Goal: Information Seeking & Learning: Learn about a topic

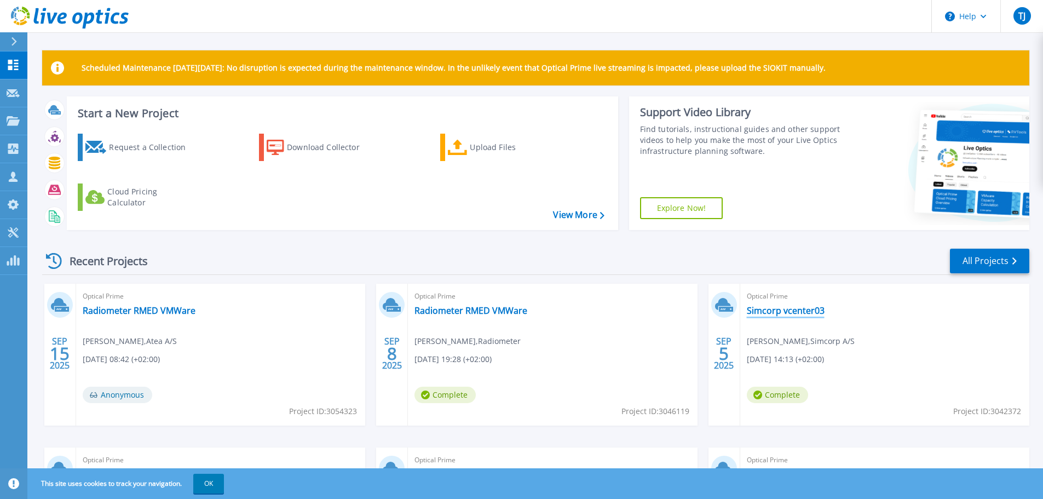
click at [776, 311] on link "Simcorp vcenter03" at bounding box center [786, 310] width 78 height 11
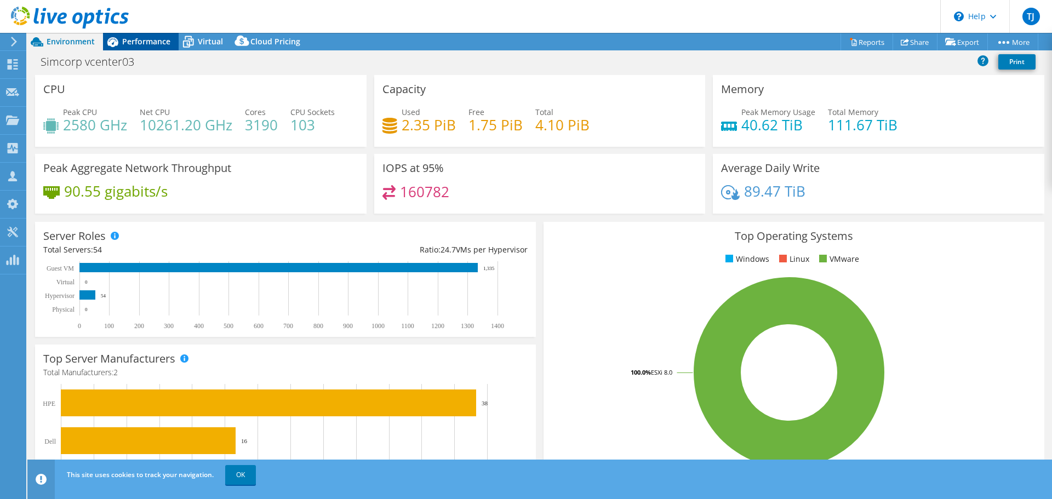
click at [138, 47] on div "Performance" at bounding box center [141, 42] width 76 height 18
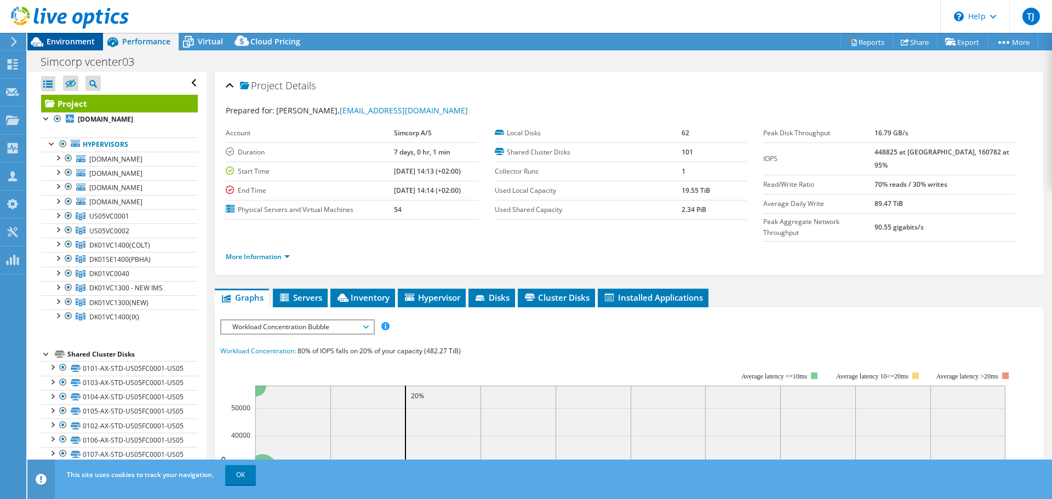
click at [74, 40] on span "Environment" at bounding box center [71, 41] width 48 height 10
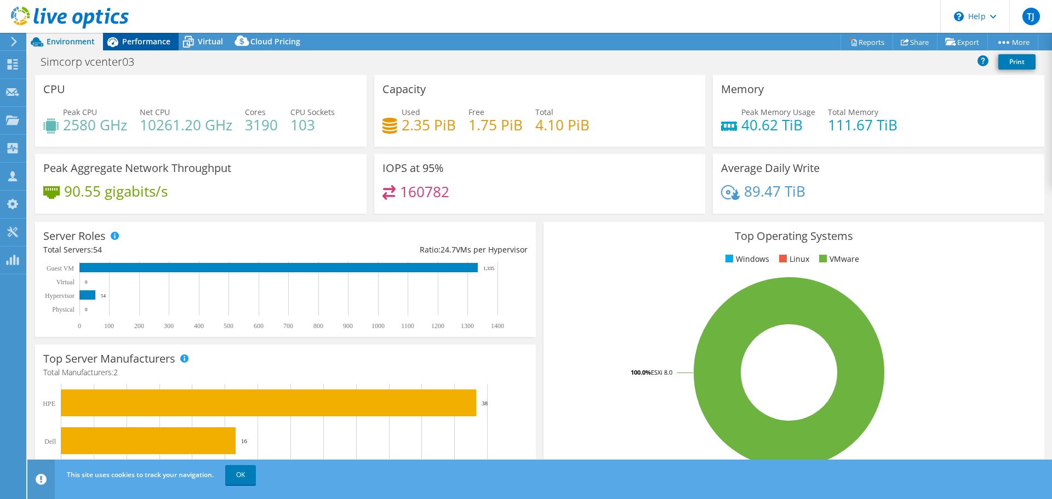
click at [152, 42] on span "Performance" at bounding box center [146, 41] width 48 height 10
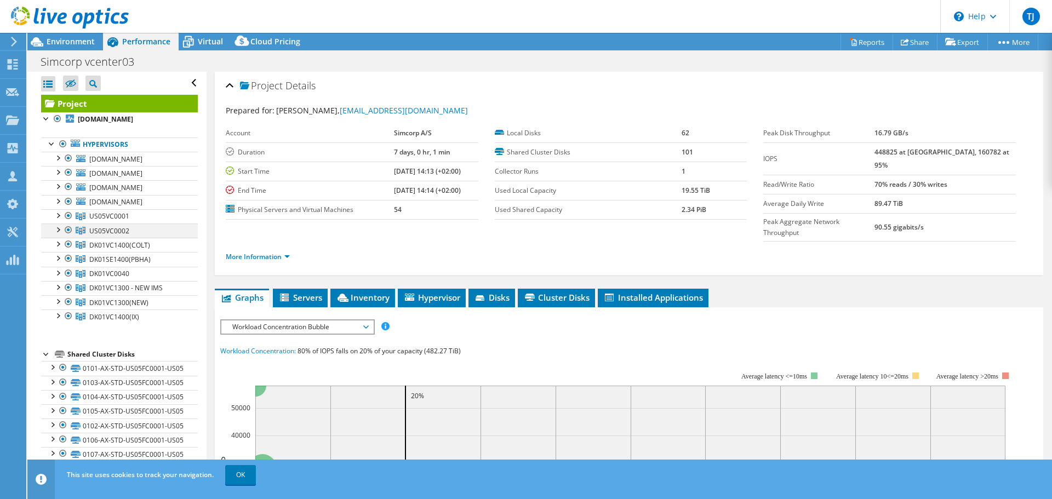
click at [70, 228] on div at bounding box center [68, 229] width 11 height 13
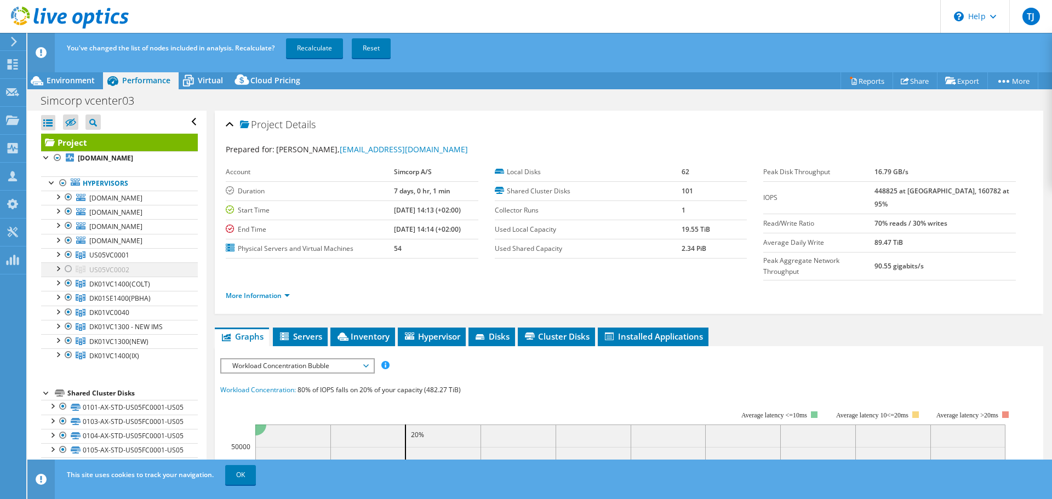
click at [67, 267] on div at bounding box center [68, 268] width 11 height 13
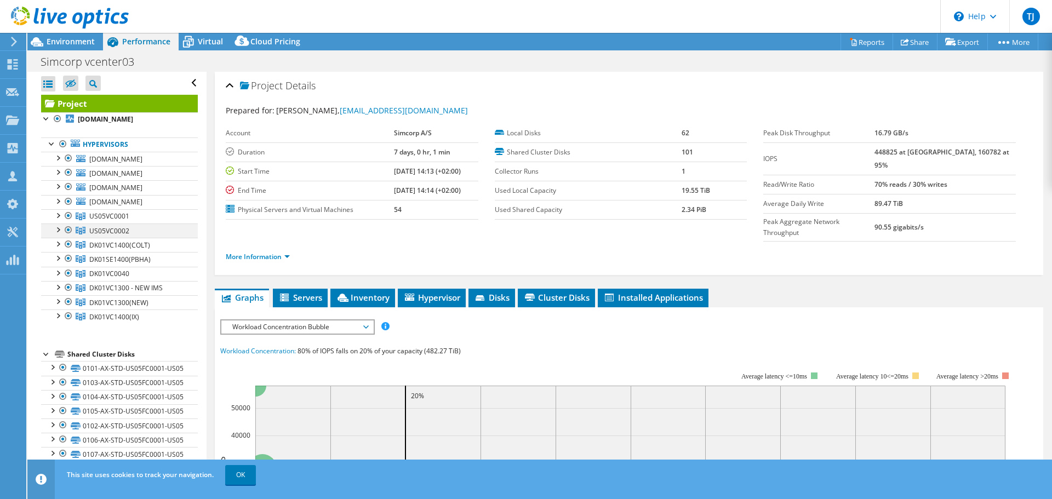
click at [56, 231] on div at bounding box center [57, 228] width 11 height 11
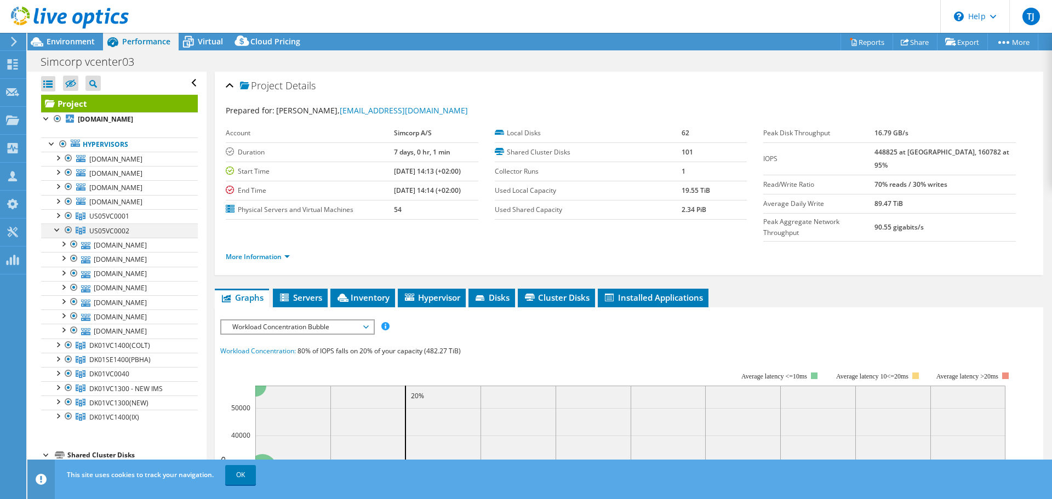
click at [56, 231] on div at bounding box center [57, 228] width 11 height 11
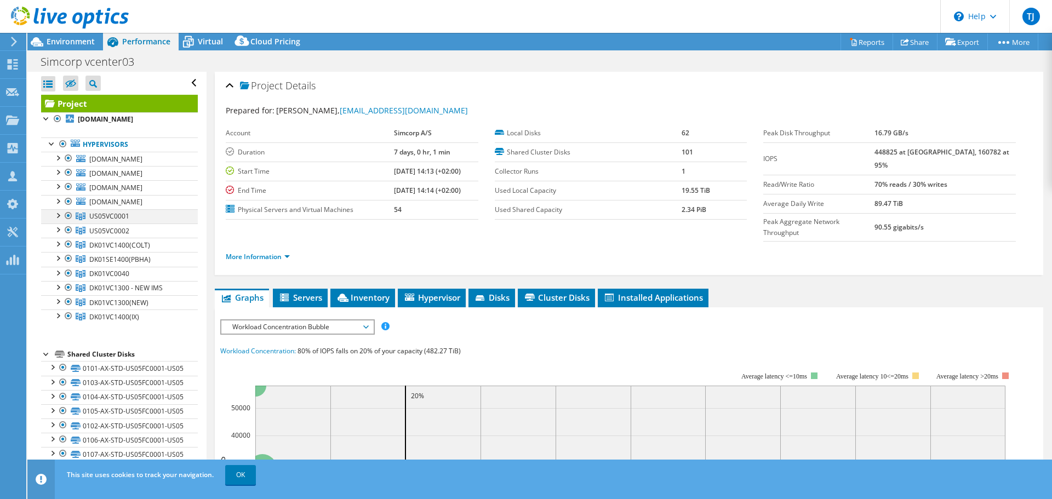
click at [60, 217] on div at bounding box center [57, 214] width 11 height 11
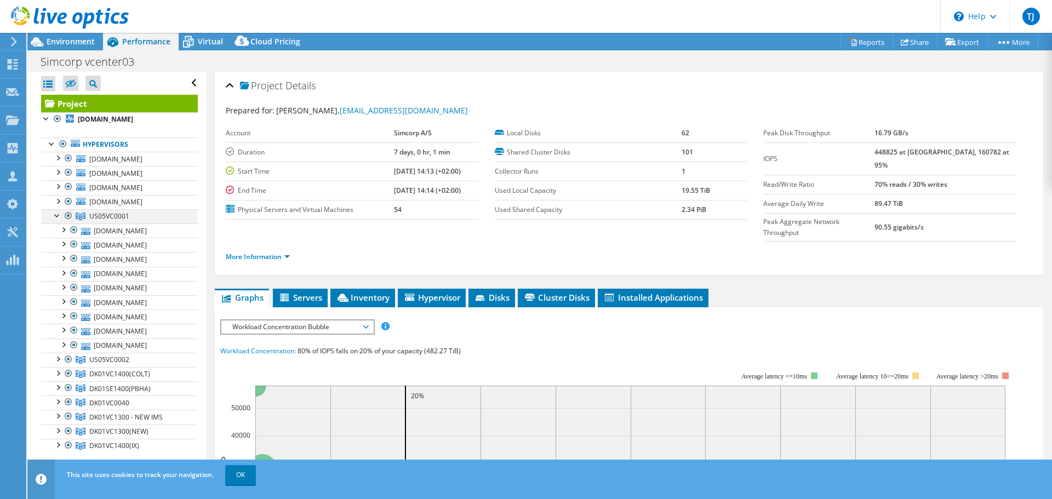
click at [60, 217] on div at bounding box center [57, 214] width 11 height 11
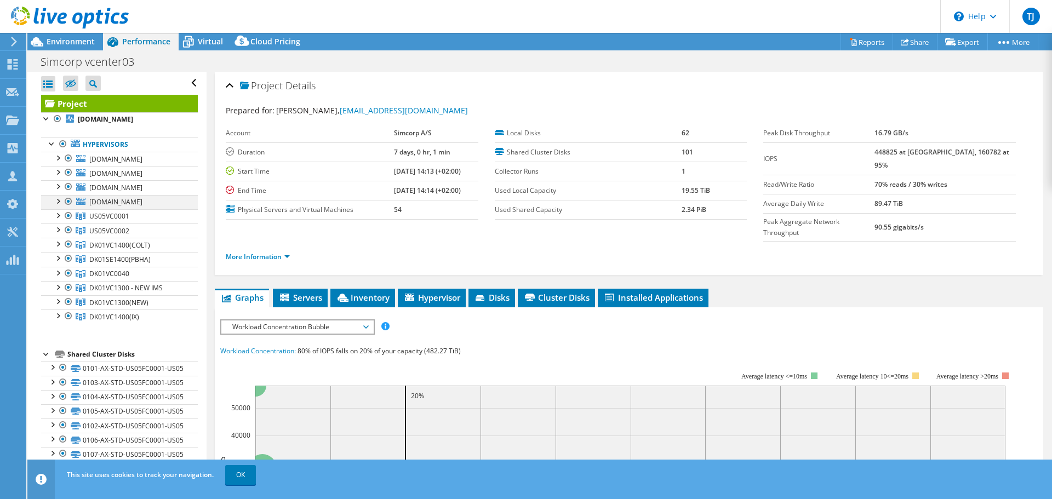
click at [61, 201] on div at bounding box center [57, 200] width 11 height 11
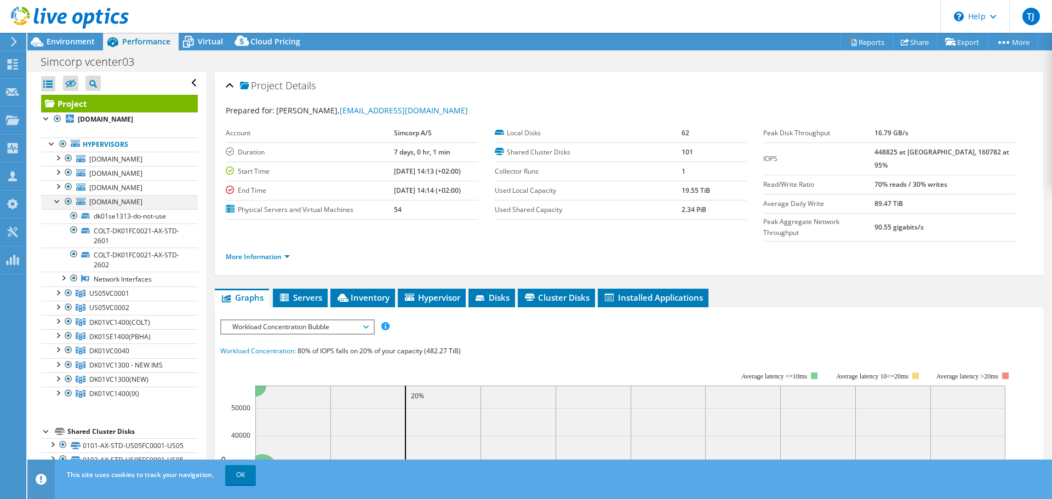
click at [61, 201] on div at bounding box center [57, 200] width 11 height 11
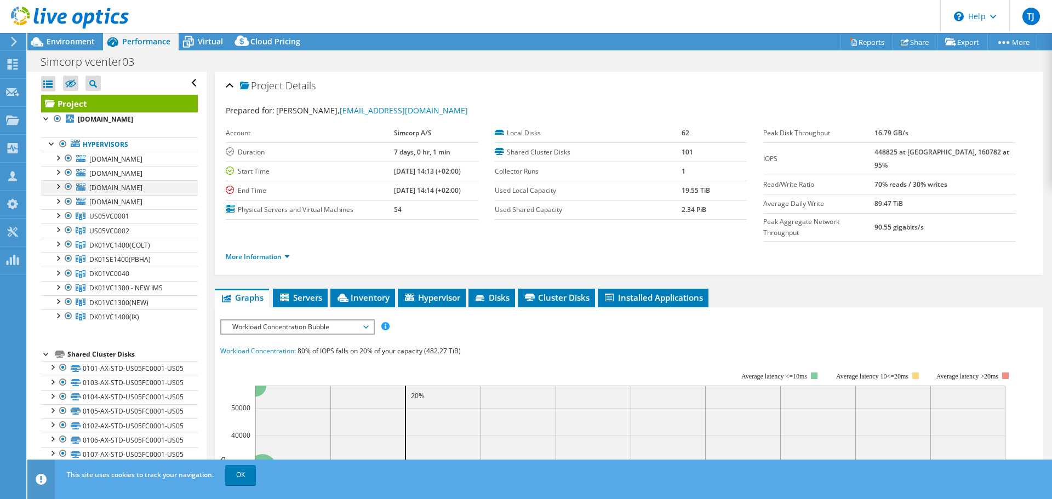
click at [59, 186] on div at bounding box center [57, 185] width 11 height 11
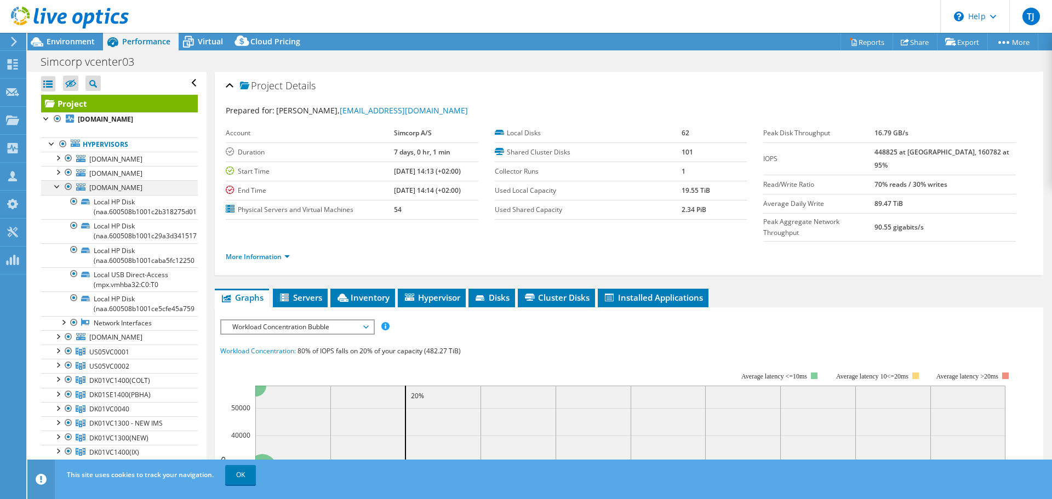
click at [59, 186] on div at bounding box center [57, 185] width 11 height 11
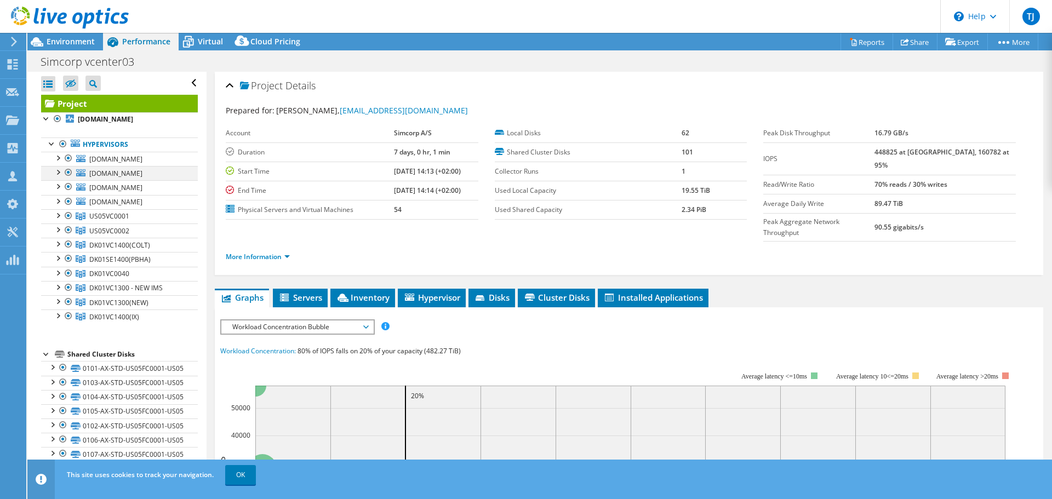
click at [58, 170] on div at bounding box center [57, 171] width 11 height 11
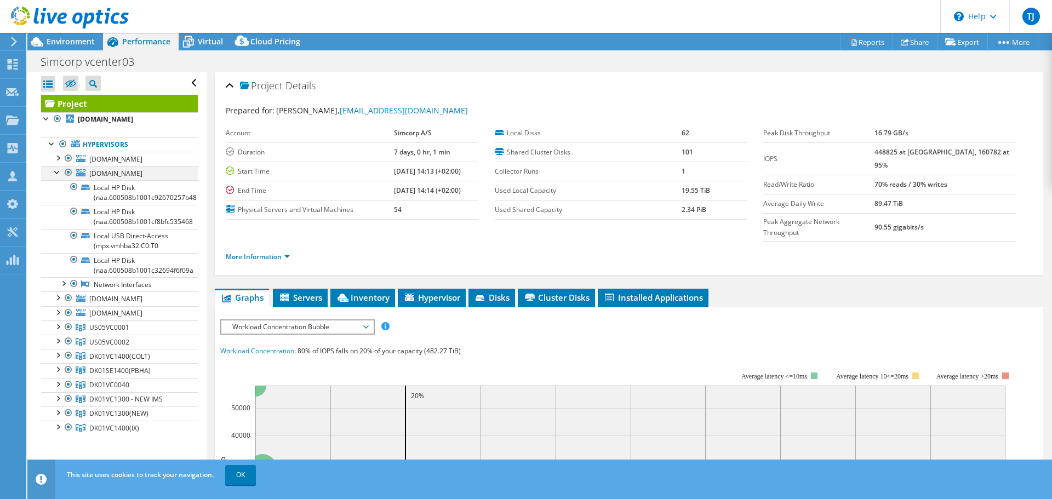
click at [56, 172] on div at bounding box center [57, 171] width 11 height 11
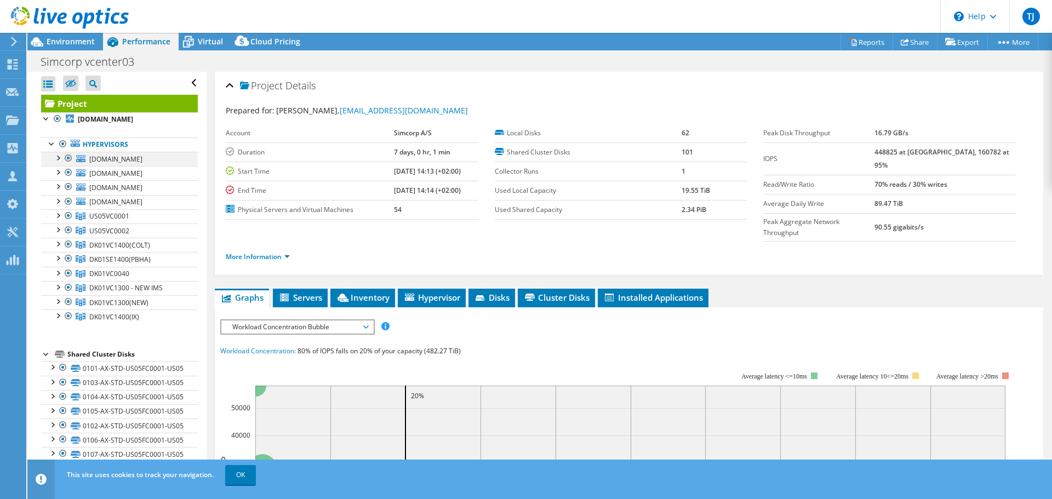
click at [59, 158] on div at bounding box center [57, 157] width 11 height 11
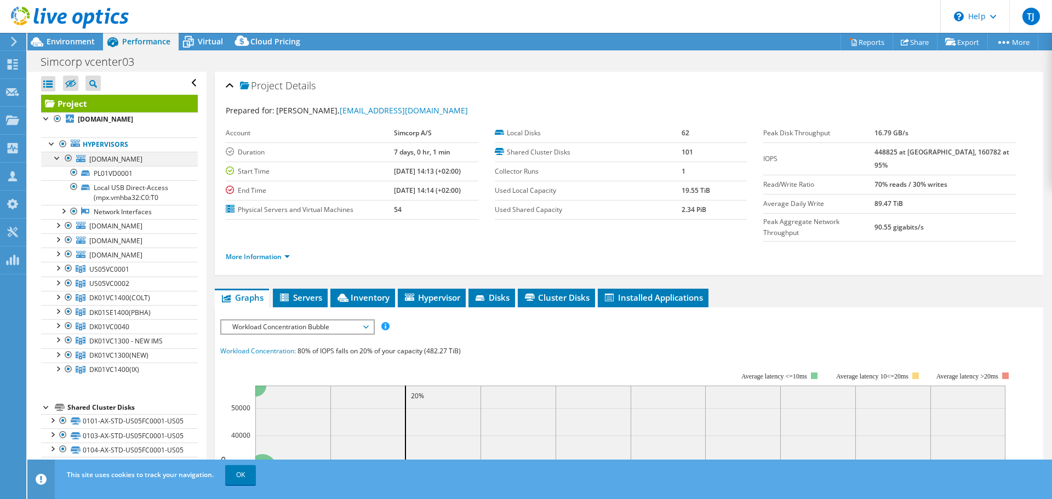
click at [59, 158] on div at bounding box center [57, 157] width 11 height 11
